Goal: Transaction & Acquisition: Purchase product/service

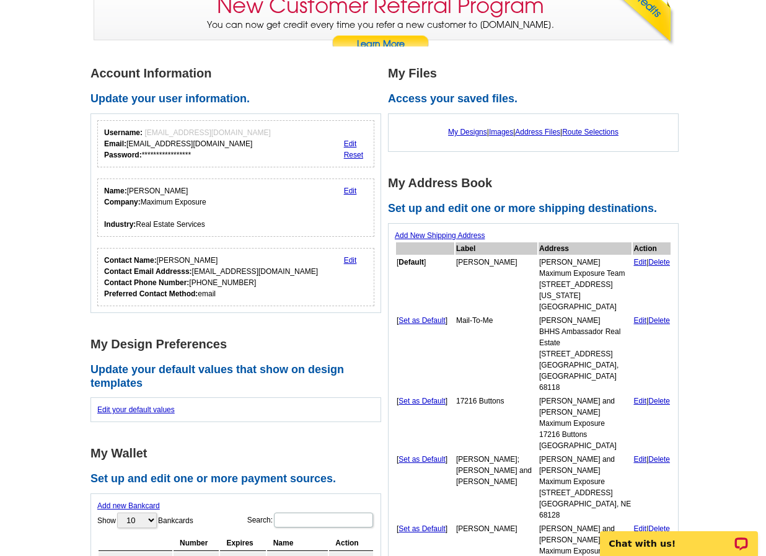
scroll to position [124, 0]
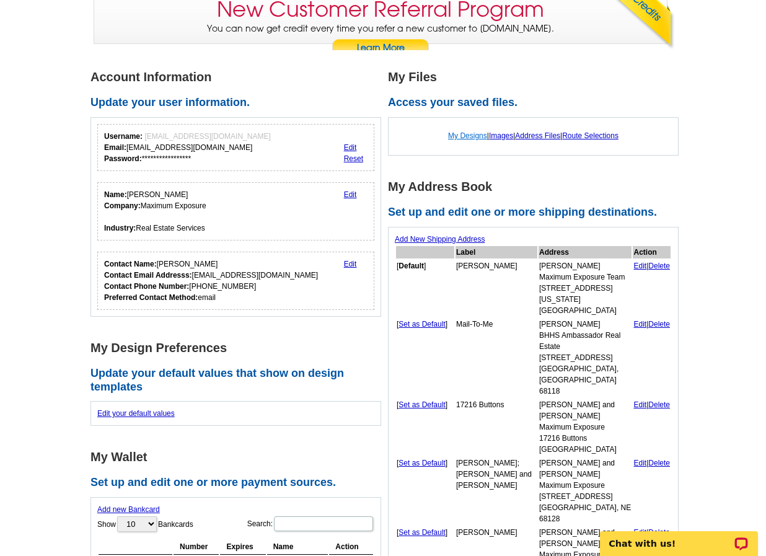
click at [467, 135] on link "My Designs" at bounding box center [467, 135] width 39 height 9
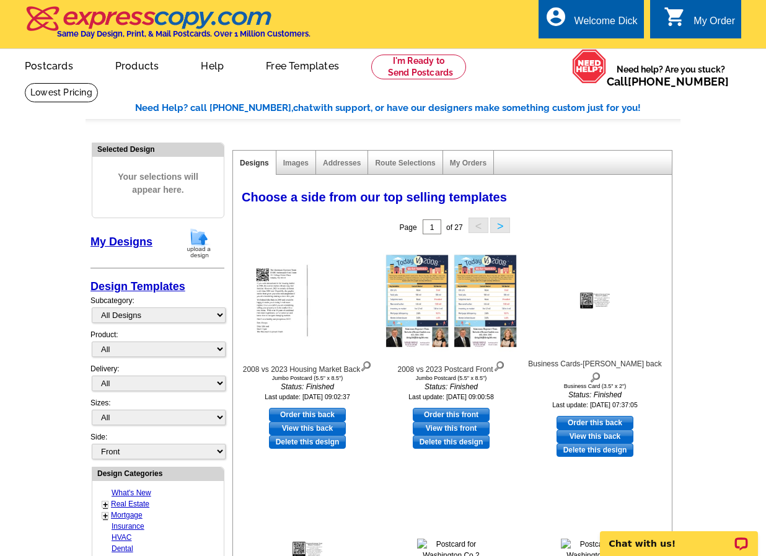
click at [199, 249] on img at bounding box center [199, 243] width 32 height 32
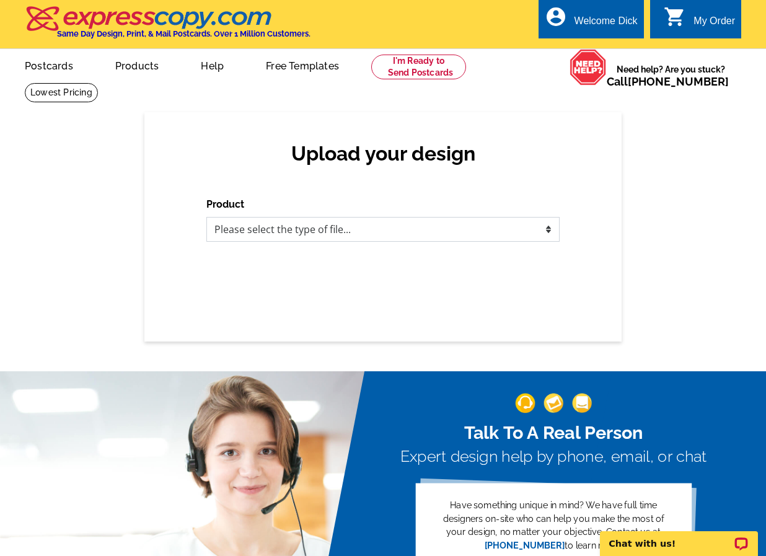
click at [378, 232] on select "Please select the type of file... Postcards Business Cards Letters and flyers G…" at bounding box center [382, 229] width 353 height 25
select select "3"
click at [206, 218] on select "Please select the type of file... Postcards Business Cards Letters and flyers G…" at bounding box center [382, 229] width 353 height 25
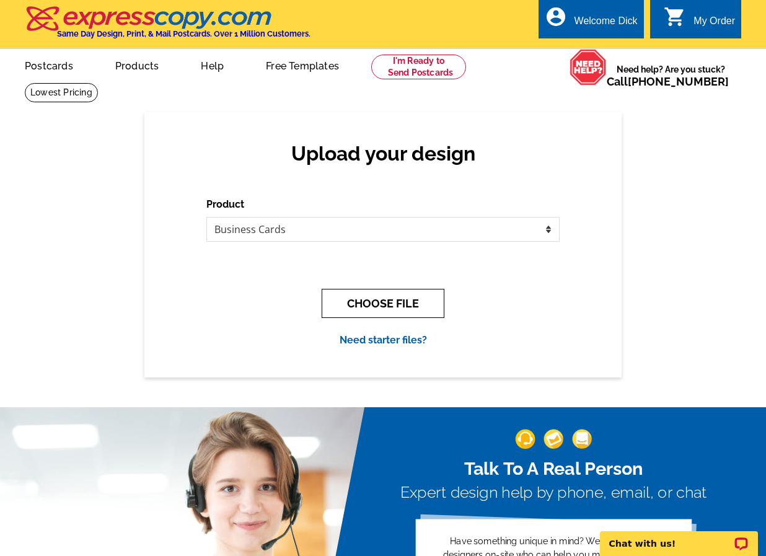
click at [389, 309] on button "CHOOSE FILE" at bounding box center [383, 303] width 123 height 29
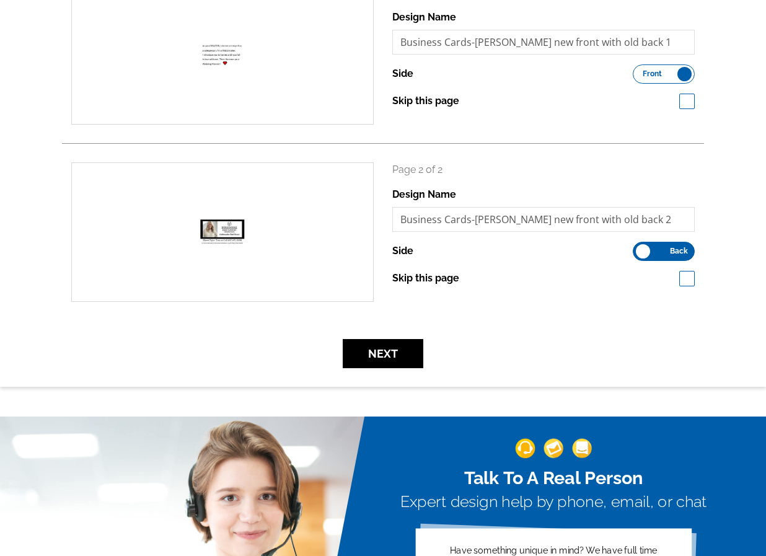
scroll to position [248, 0]
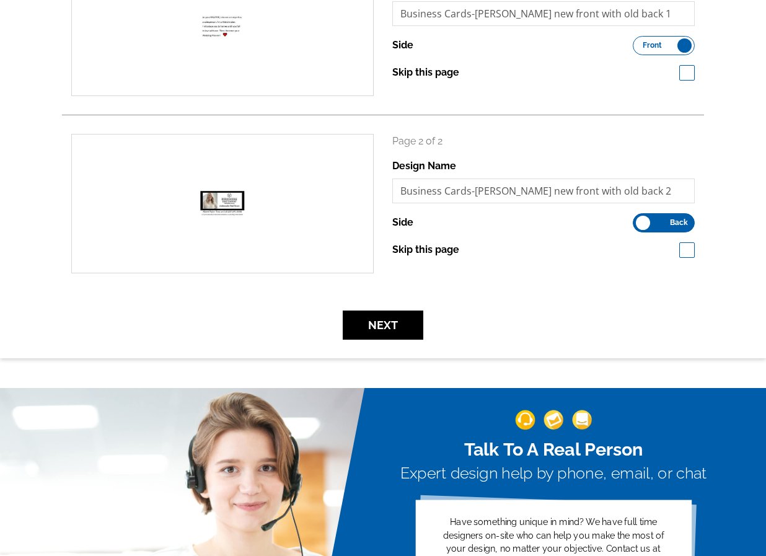
click at [683, 45] on label "Front Back" at bounding box center [664, 45] width 62 height 19
click at [639, 42] on input "Front Back" at bounding box center [639, 42] width 0 height 0
click at [646, 224] on label "Front Back" at bounding box center [664, 222] width 62 height 19
click at [639, 219] on input "Front Back" at bounding box center [639, 219] width 0 height 0
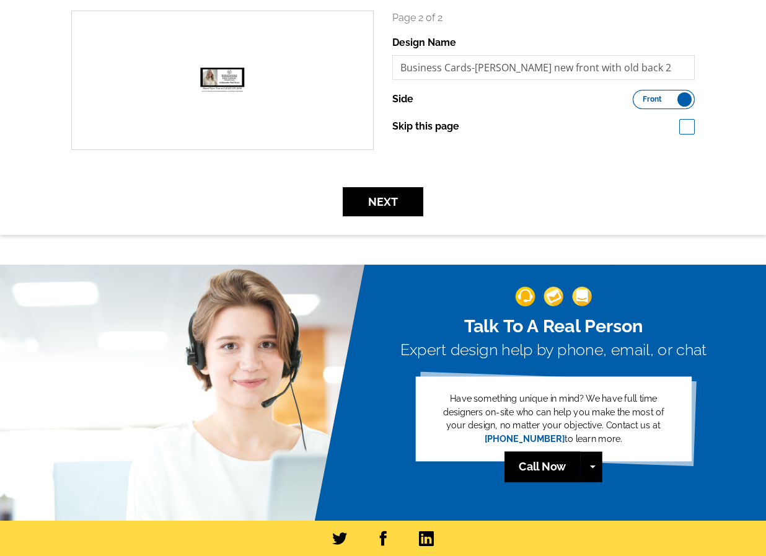
scroll to position [372, 0]
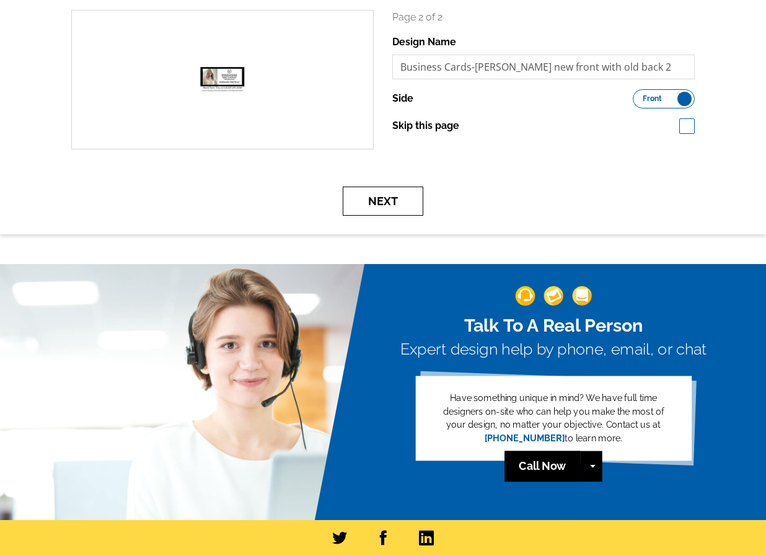
click at [374, 198] on button "Next" at bounding box center [383, 201] width 81 height 29
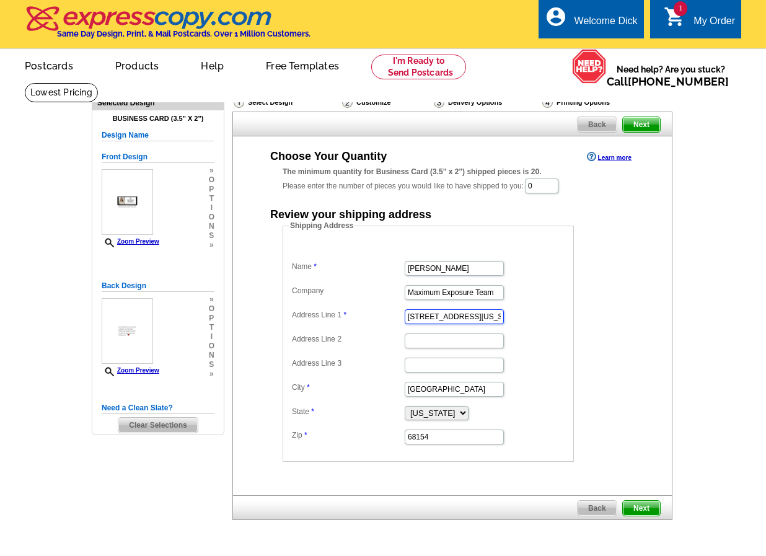
drag, startPoint x: 481, startPoint y: 320, endPoint x: 381, endPoint y: 320, distance: 99.8
click at [381, 320] on dl "Name Sherri Tyler Company Maximum Exposure Team Address Line 1 13340 California…" at bounding box center [428, 344] width 279 height 204
type input "3"
type input "1"
type input "[STREET_ADDRESS]"
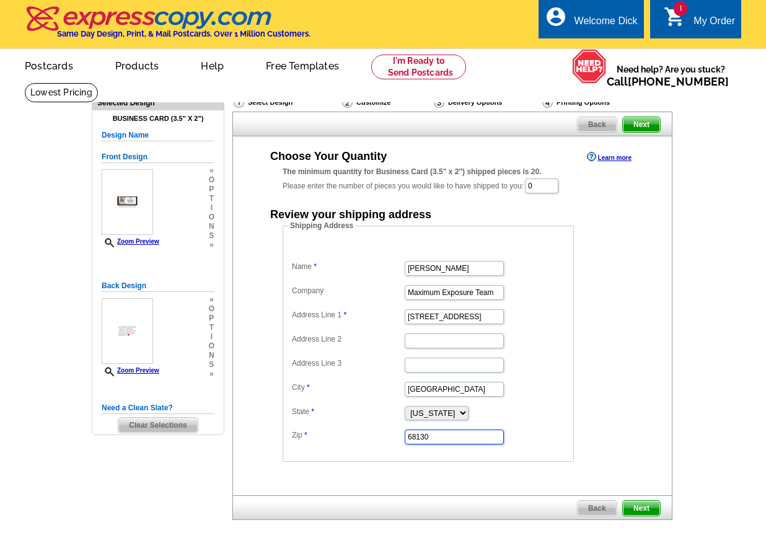
type input "68130"
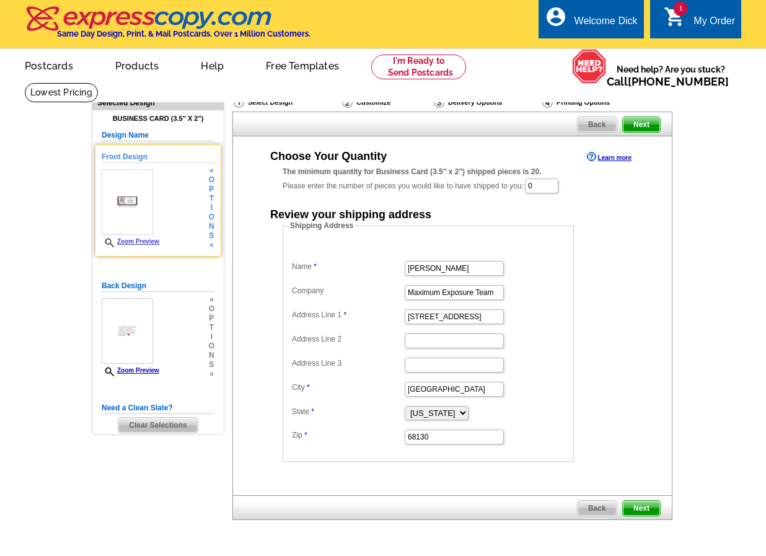
click at [149, 240] on link "Zoom Preview" at bounding box center [131, 241] width 58 height 7
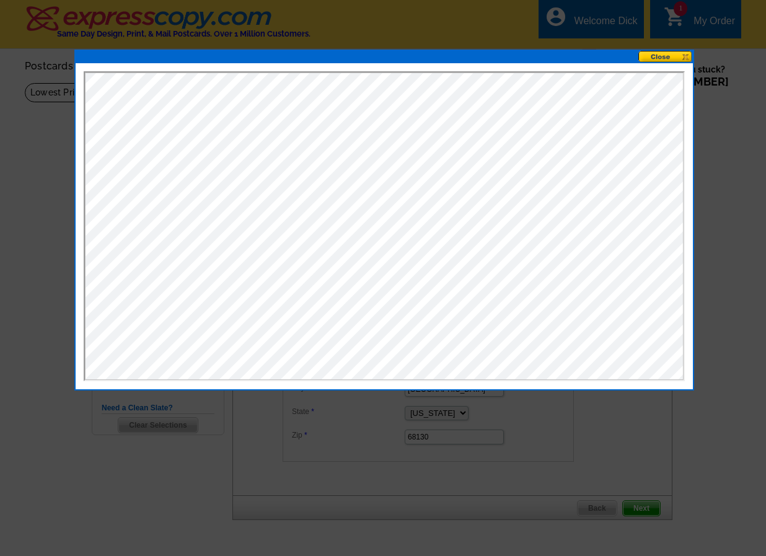
click at [662, 55] on button at bounding box center [665, 57] width 55 height 12
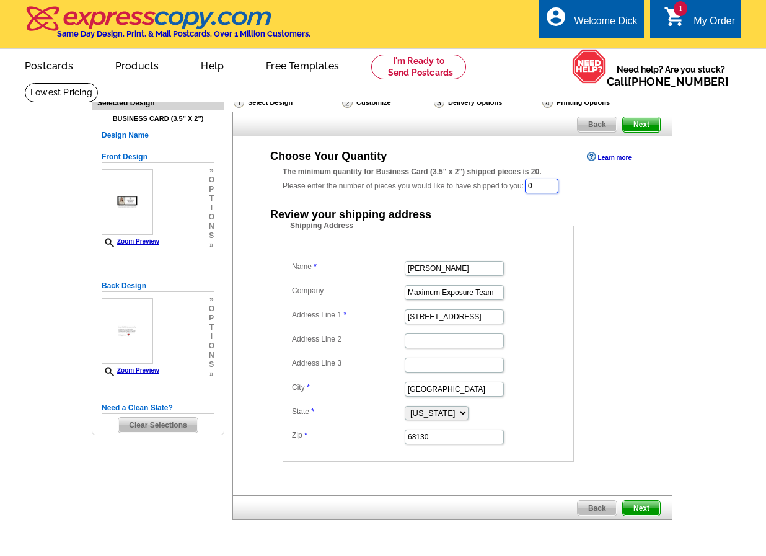
drag, startPoint x: 551, startPoint y: 184, endPoint x: 519, endPoint y: 186, distance: 31.7
click at [519, 186] on div "The minimum quantity for Business Card (3.5" x 2") shipped pieces is 20. Please…" at bounding box center [453, 180] width 340 height 29
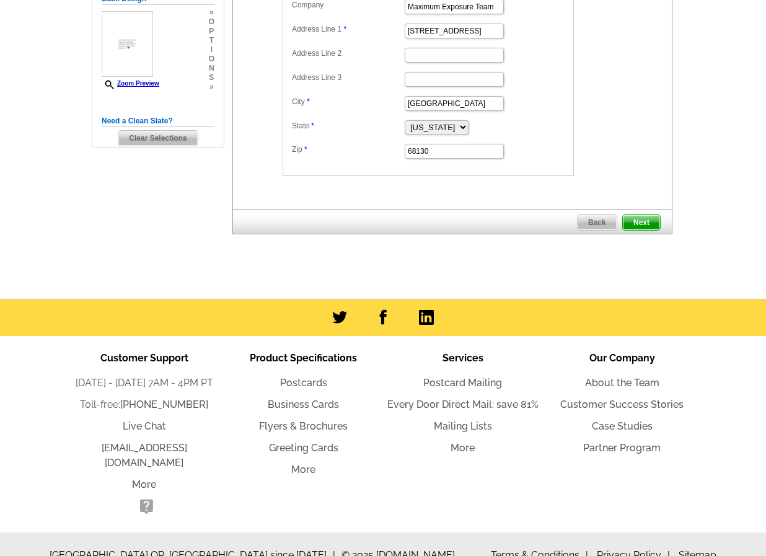
scroll to position [296, 0]
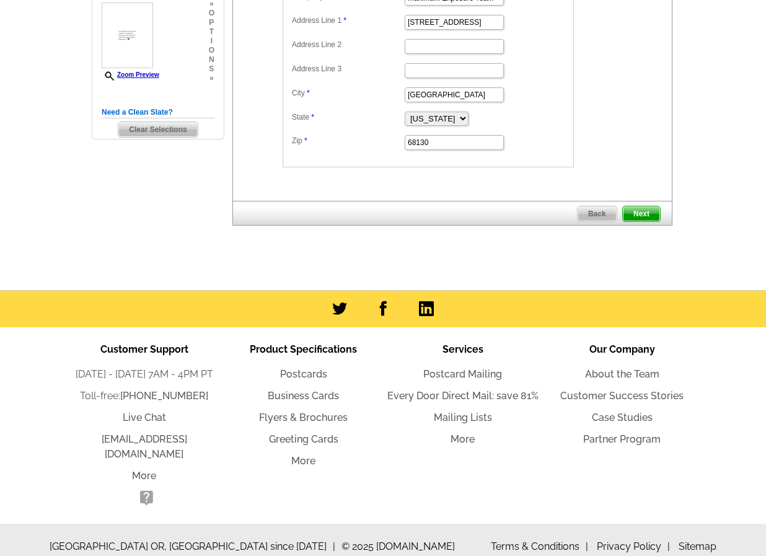
type input "100"
click at [646, 215] on span "Next" at bounding box center [641, 213] width 37 height 15
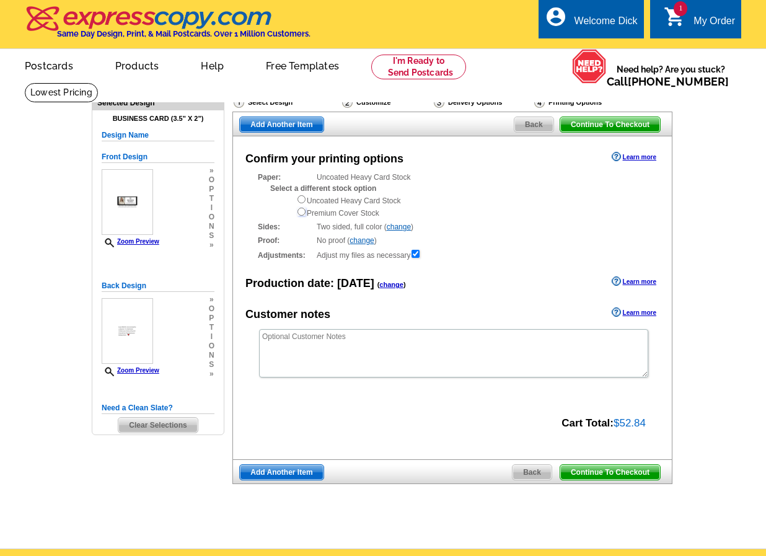
click at [301, 211] on input "radio" at bounding box center [302, 212] width 8 height 8
radio input "true"
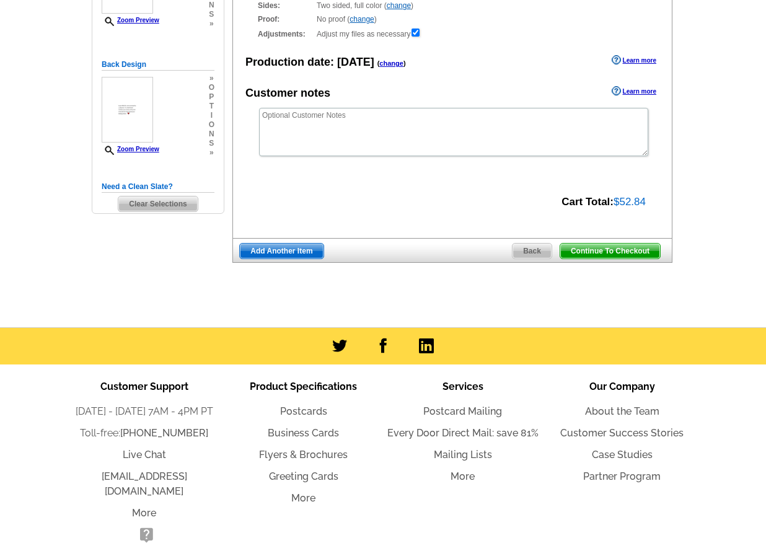
scroll to position [259, 0]
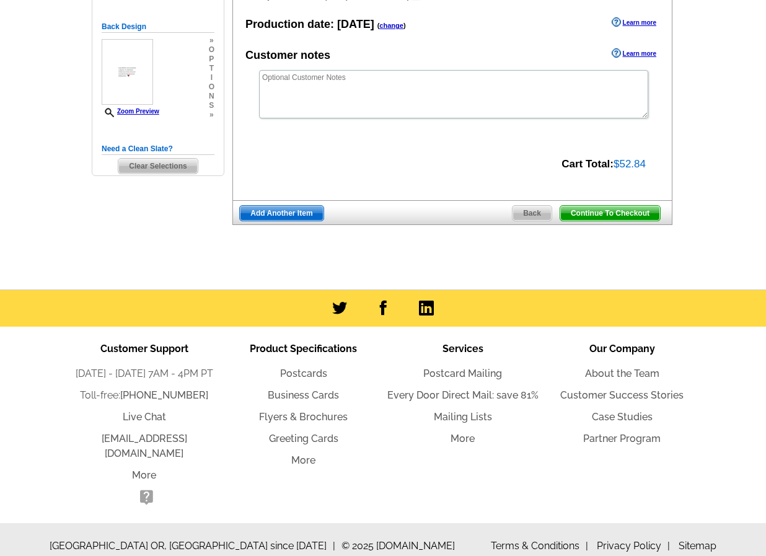
click at [619, 215] on span "Continue To Checkout" at bounding box center [610, 213] width 100 height 15
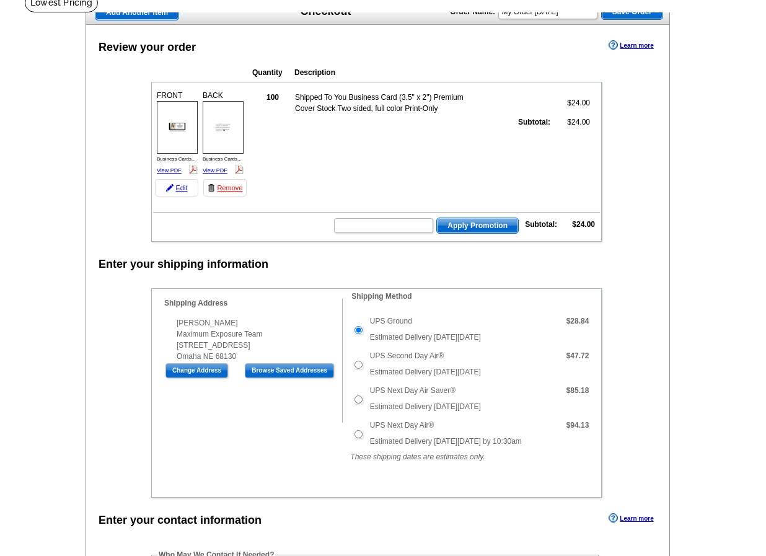
scroll to position [124, 0]
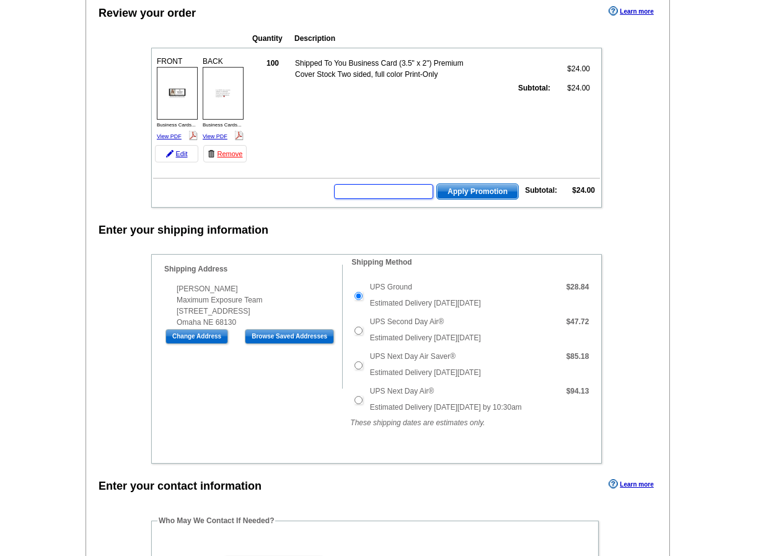
click at [370, 195] on input "text" at bounding box center [383, 191] width 99 height 15
type input "CHAT20"
click at [472, 192] on span "Apply Promotion" at bounding box center [477, 191] width 81 height 15
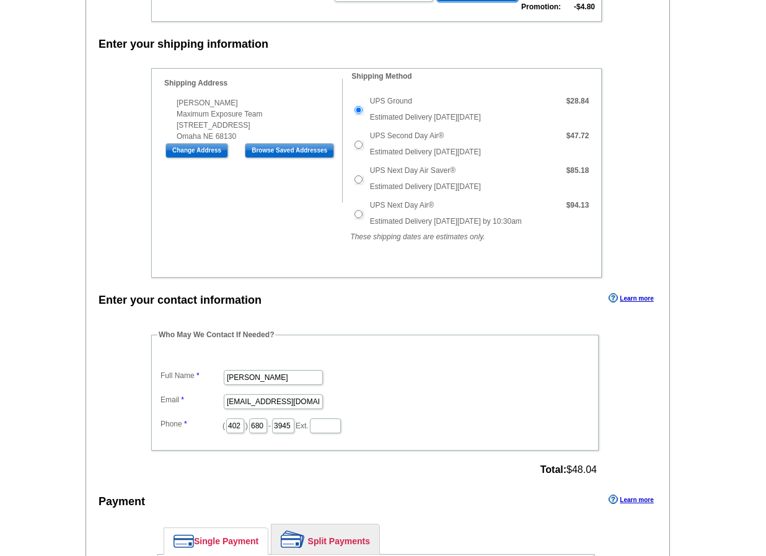
scroll to position [372, 0]
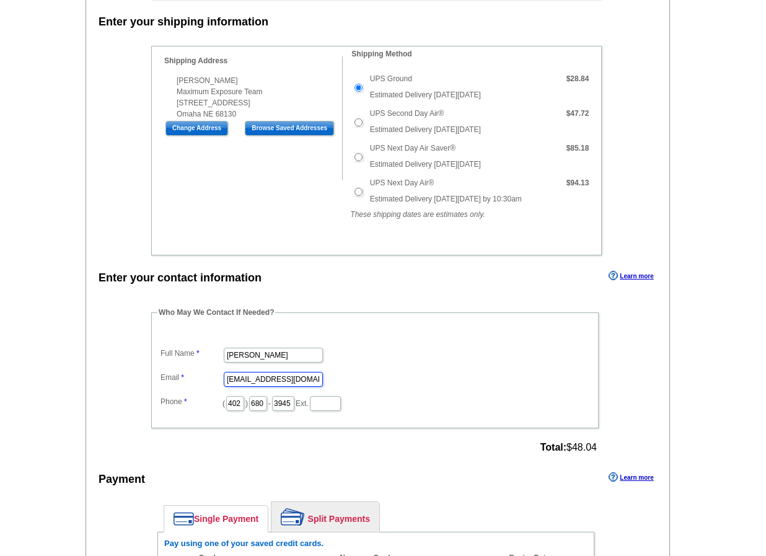
drag, startPoint x: 313, startPoint y: 381, endPoint x: 195, endPoint y: 374, distance: 117.9
click at [182, 379] on dl "Full Name Dick Gibb Email dickgibb@dickgibb.com Phone ( 402 ) 680 - 3945 Ext." at bounding box center [374, 370] width 435 height 84
type input "[PERSON_NAME][EMAIL_ADDRESS][DOMAIN_NAME]"
drag, startPoint x: 271, startPoint y: 403, endPoint x: 229, endPoint y: 403, distance: 42.8
click at [229, 403] on dd "( 402 ) 680 - 3945 Ext." at bounding box center [374, 402] width 435 height 19
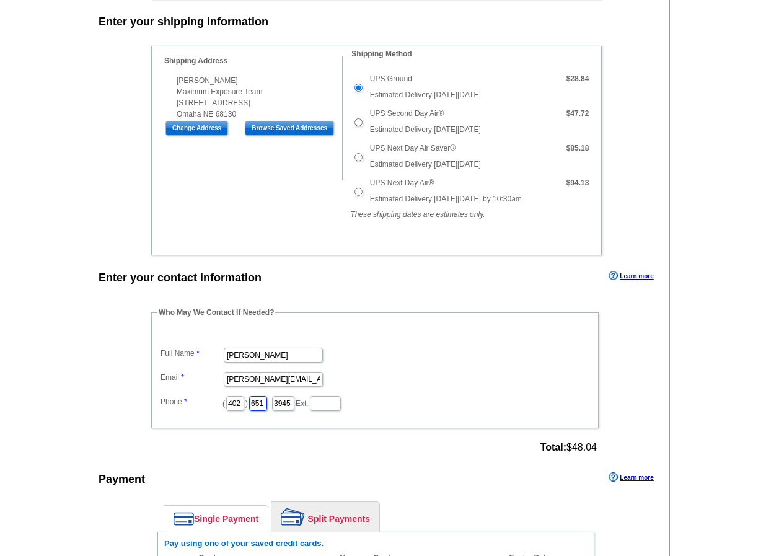
type input "651"
drag, startPoint x: 321, startPoint y: 403, endPoint x: 275, endPoint y: 409, distance: 46.3
click at [275, 409] on dd "( 402 ) 651 - 3945 Ext." at bounding box center [374, 402] width 435 height 19
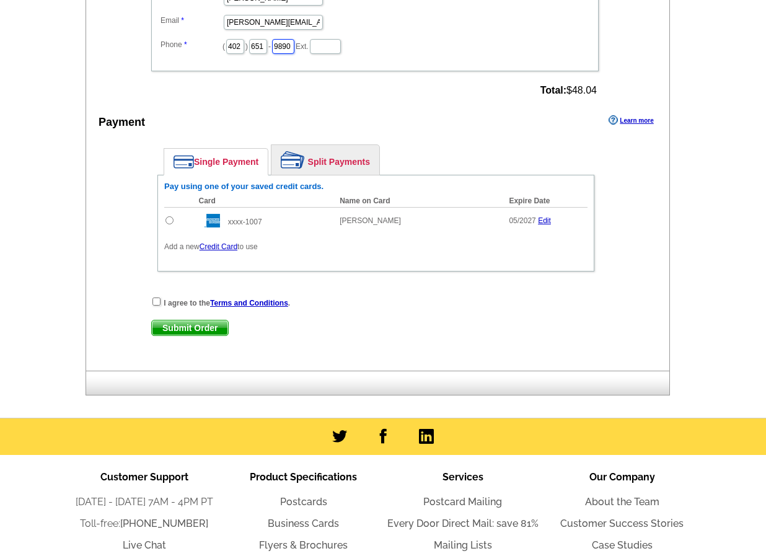
scroll to position [744, 0]
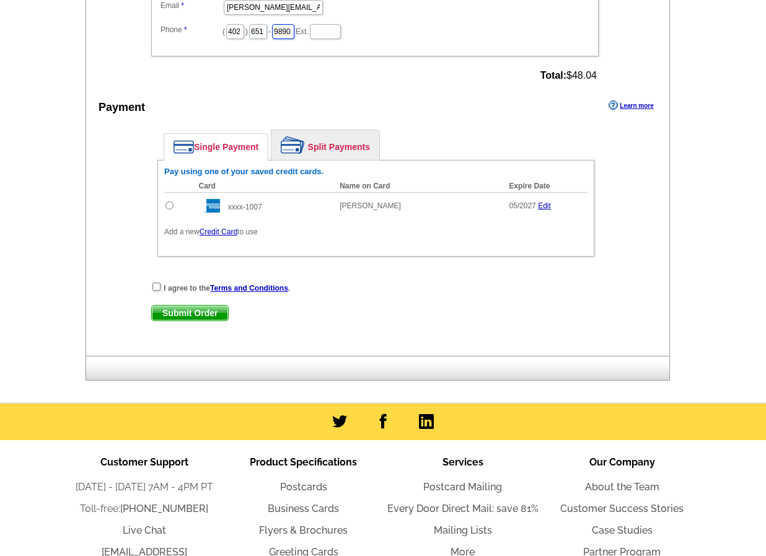
type input "9890"
click at [218, 233] on link "Credit Card" at bounding box center [219, 231] width 38 height 9
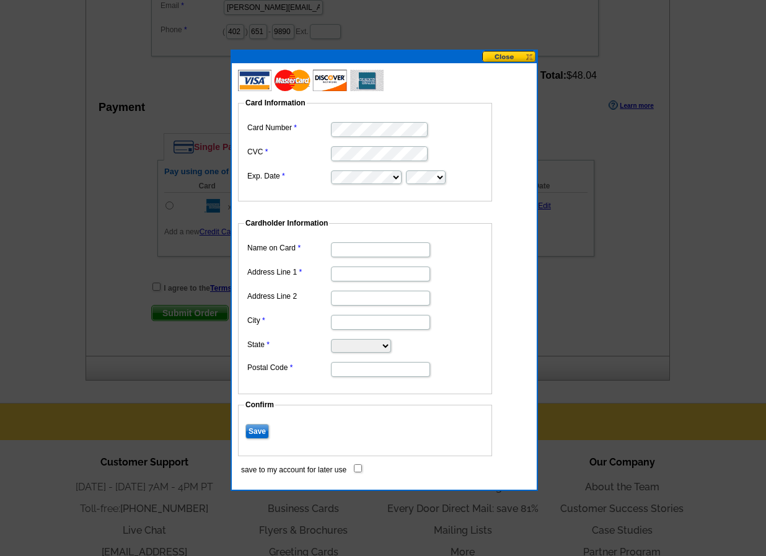
type input "[STREET_ADDRESS]"
type input "Omaha"
select select "NE"
type input "68118"
type input "[PERSON_NAME]"
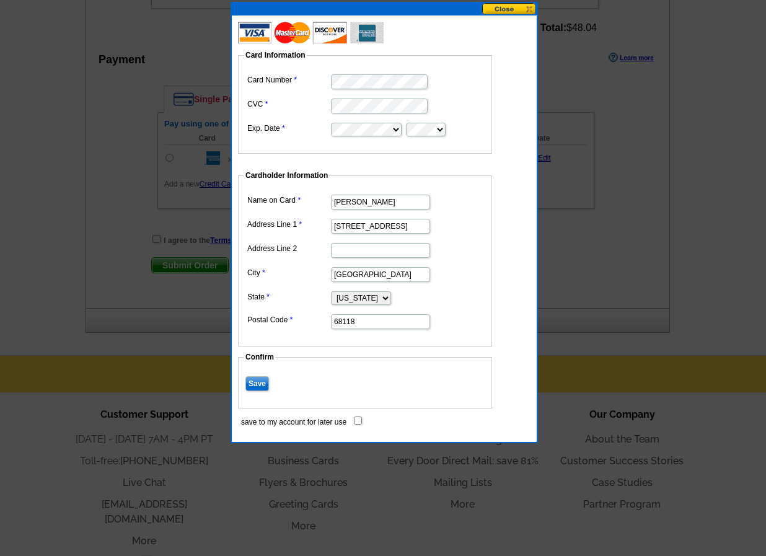
scroll to position [857, 0]
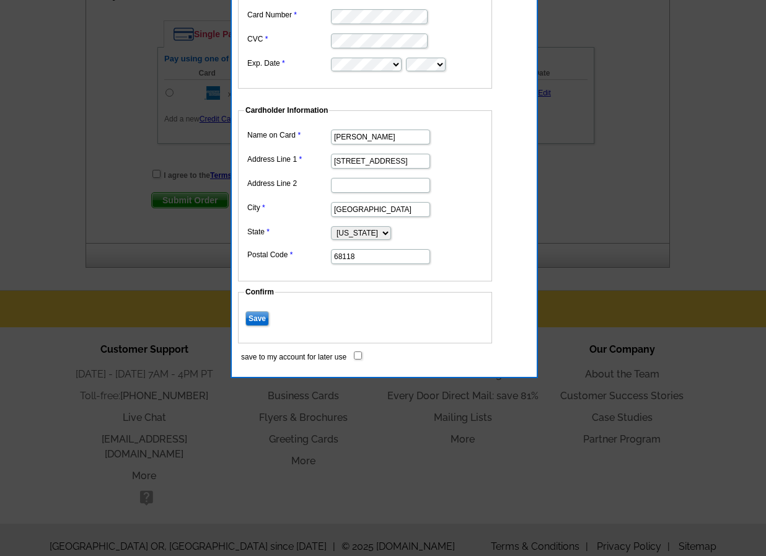
click at [256, 316] on input "Save" at bounding box center [257, 318] width 24 height 15
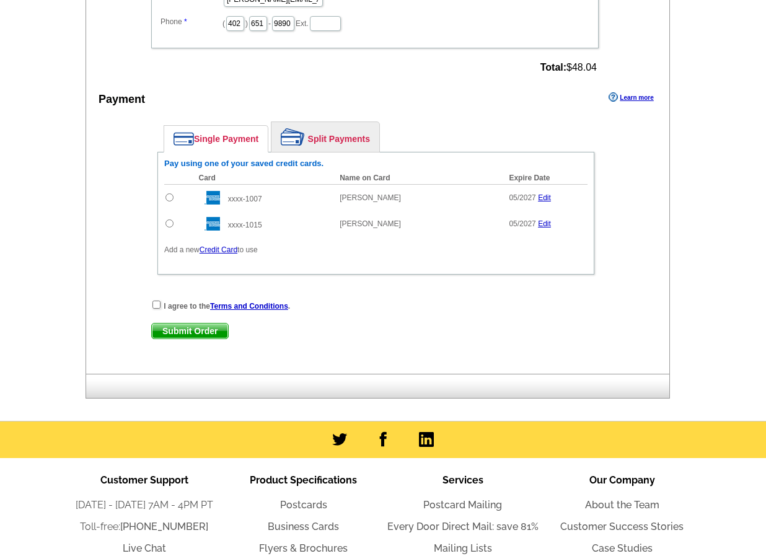
scroll to position [795, 0]
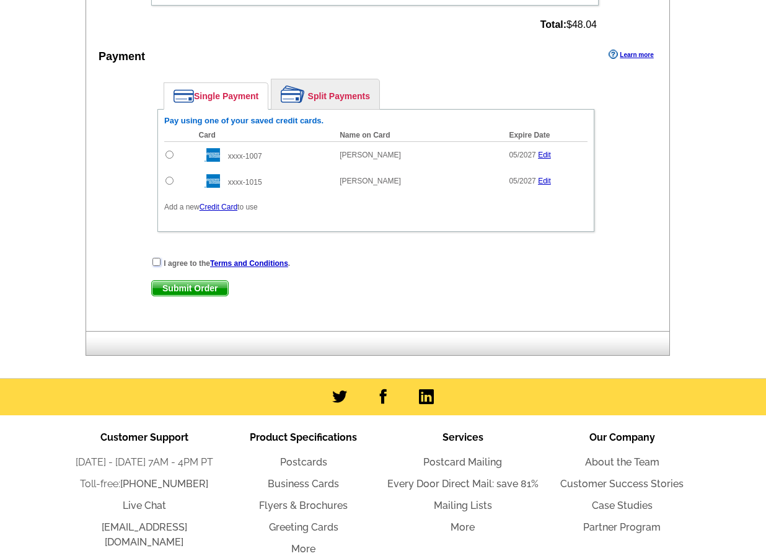
click at [155, 263] on input "checkbox" at bounding box center [156, 262] width 8 height 8
checkbox input "true"
drag, startPoint x: 169, startPoint y: 180, endPoint x: 180, endPoint y: 187, distance: 13.1
click at [168, 181] on input "radio" at bounding box center [169, 181] width 8 height 8
radio input "true"
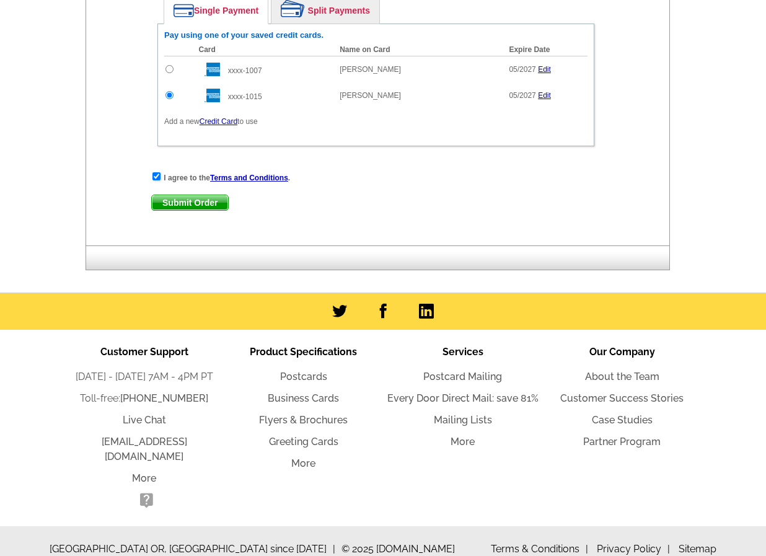
scroll to position [883, 0]
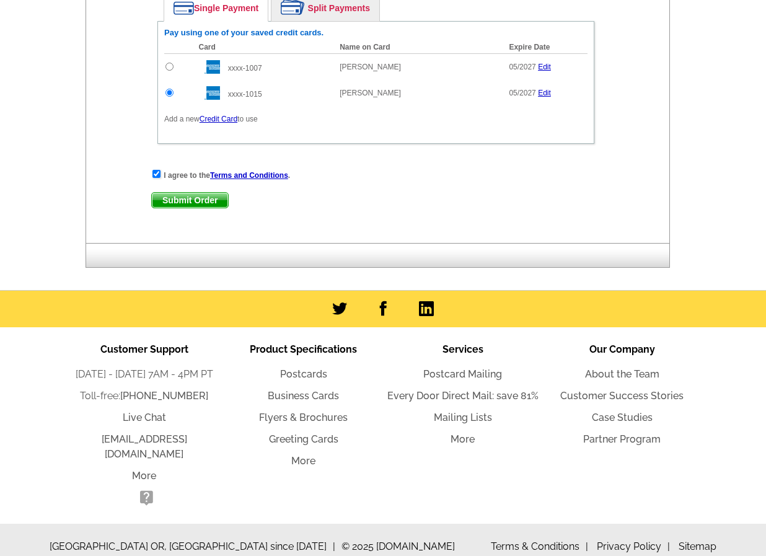
click at [211, 201] on span "Submit Order" at bounding box center [190, 200] width 76 height 15
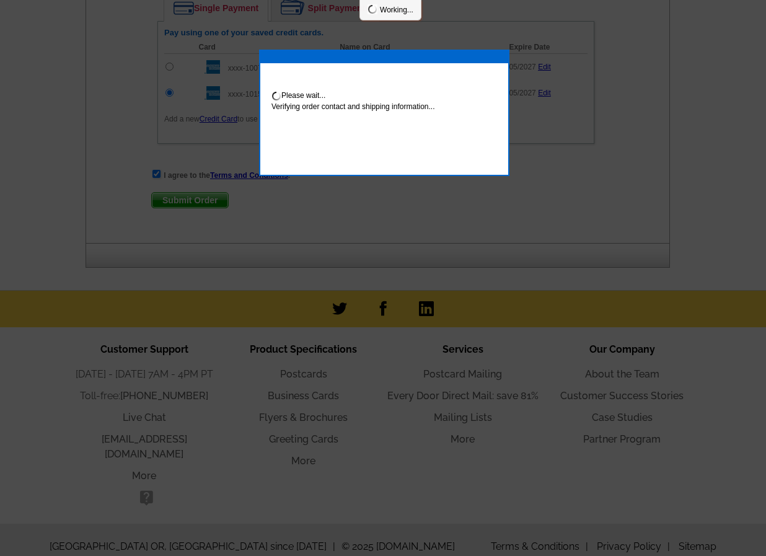
scroll to position [945, 0]
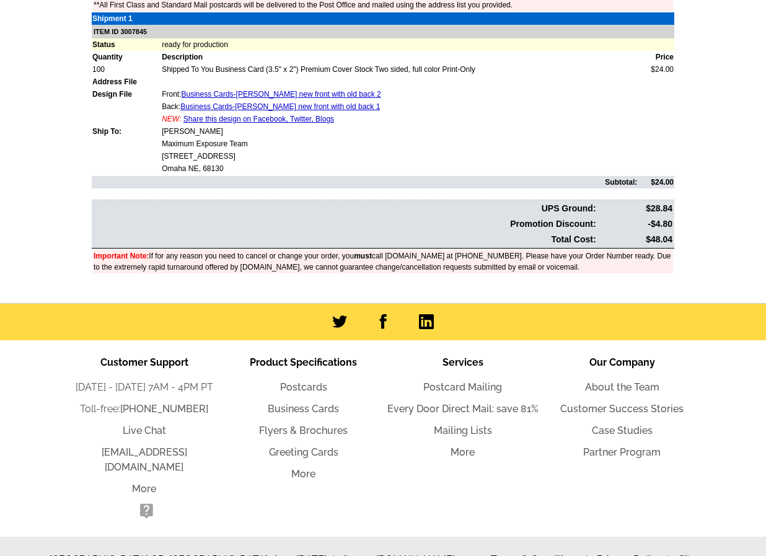
scroll to position [436, 0]
